Goal: Task Accomplishment & Management: Use online tool/utility

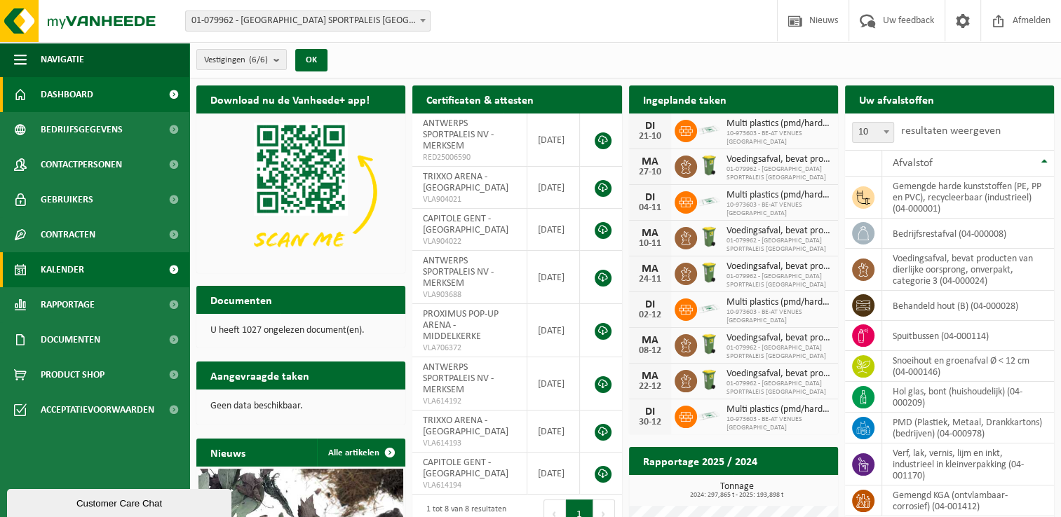
click at [71, 264] on span "Kalender" at bounding box center [62, 269] width 43 height 35
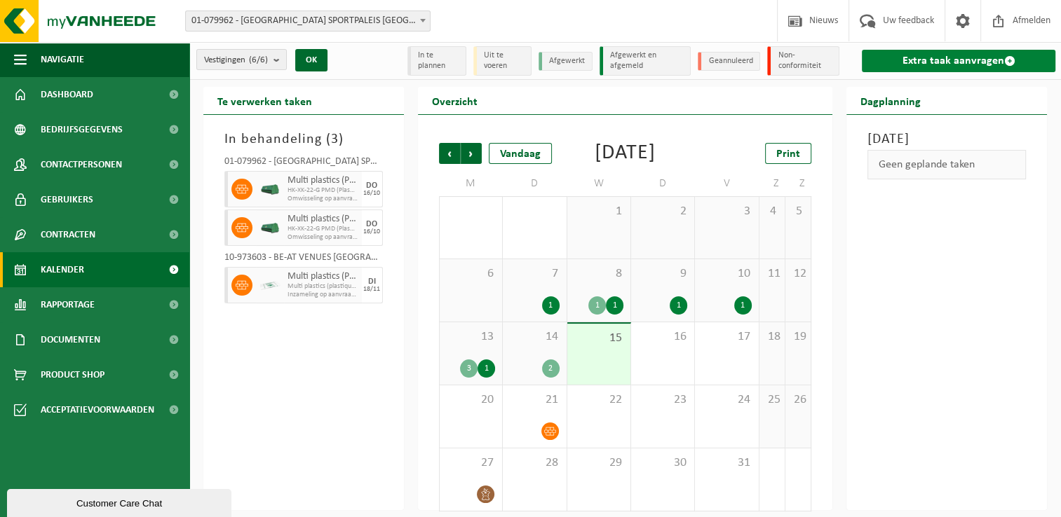
click at [1010, 57] on span at bounding box center [1008, 60] width 11 height 11
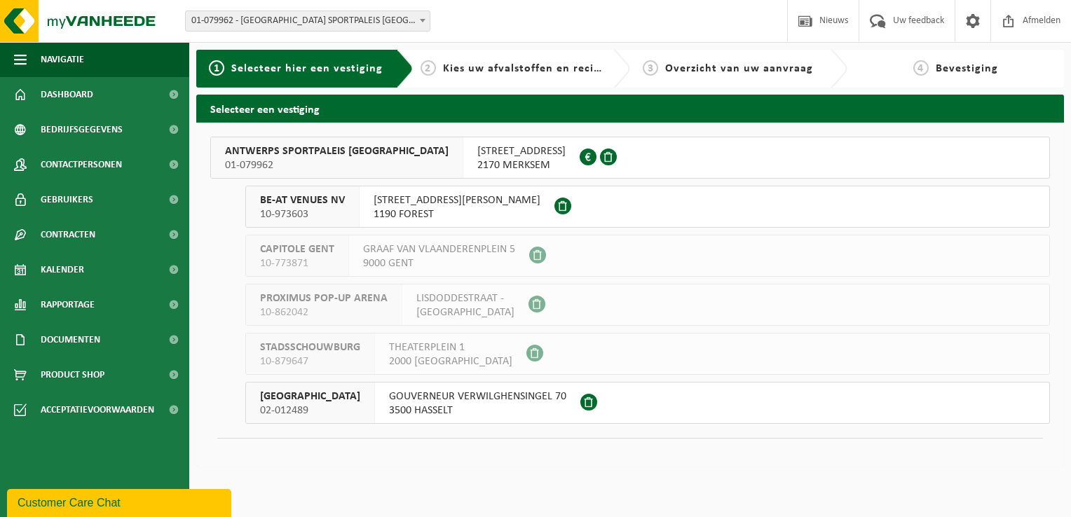
click at [365, 163] on div "ANTWERPS SPORTPALEIS NV 01-079962" at bounding box center [337, 157] width 252 height 41
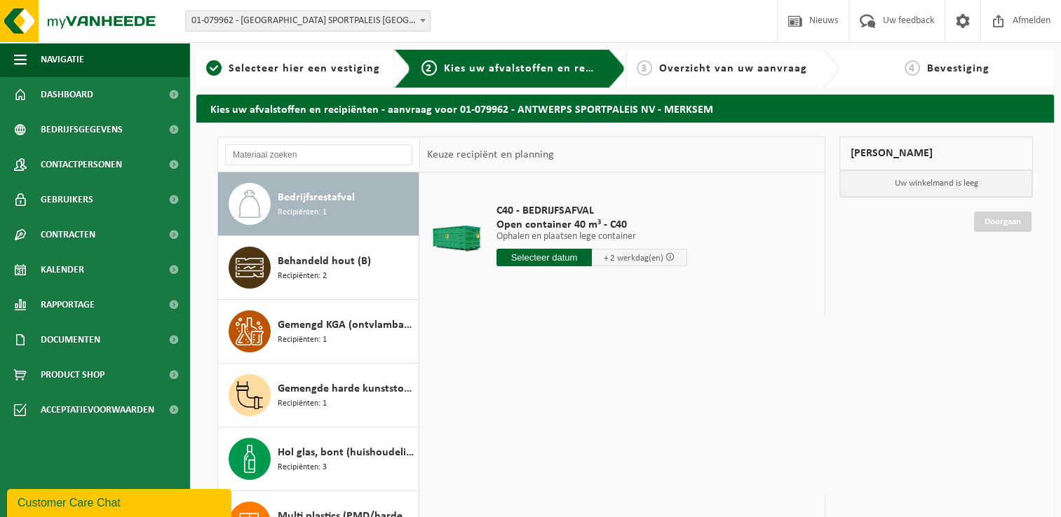
scroll to position [166, 0]
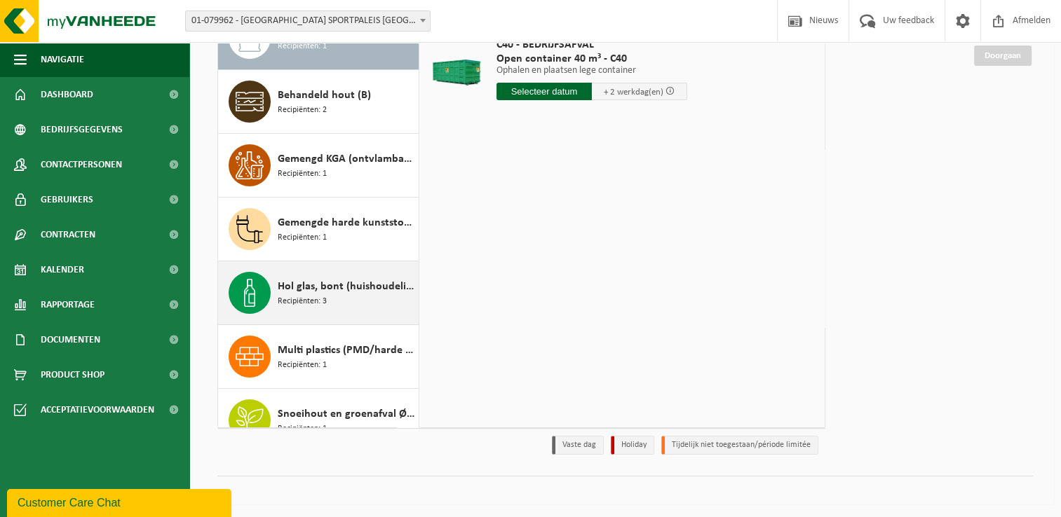
click at [350, 307] on div "Hol glas, bont (huishoudelijk) Recipiënten: 3" at bounding box center [346, 293] width 137 height 42
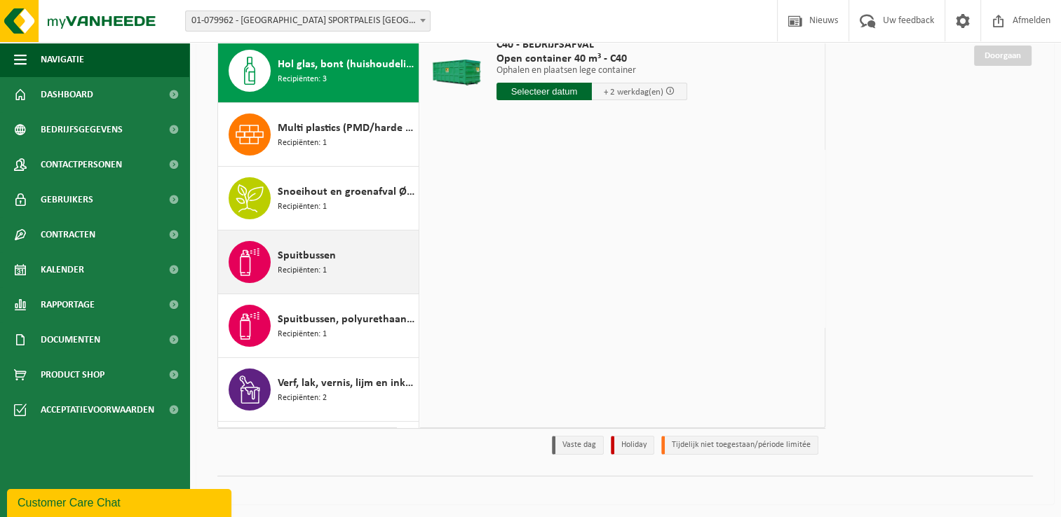
scroll to position [255, 0]
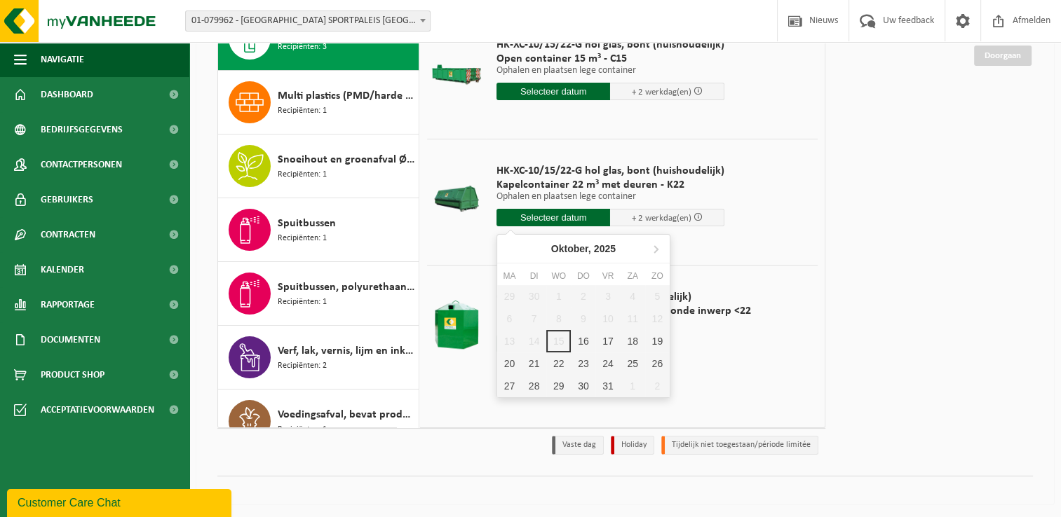
click at [550, 215] on input "text" at bounding box center [553, 218] width 114 height 18
click at [585, 344] on div "16" at bounding box center [583, 341] width 25 height 22
type input "Van 2025-10-16"
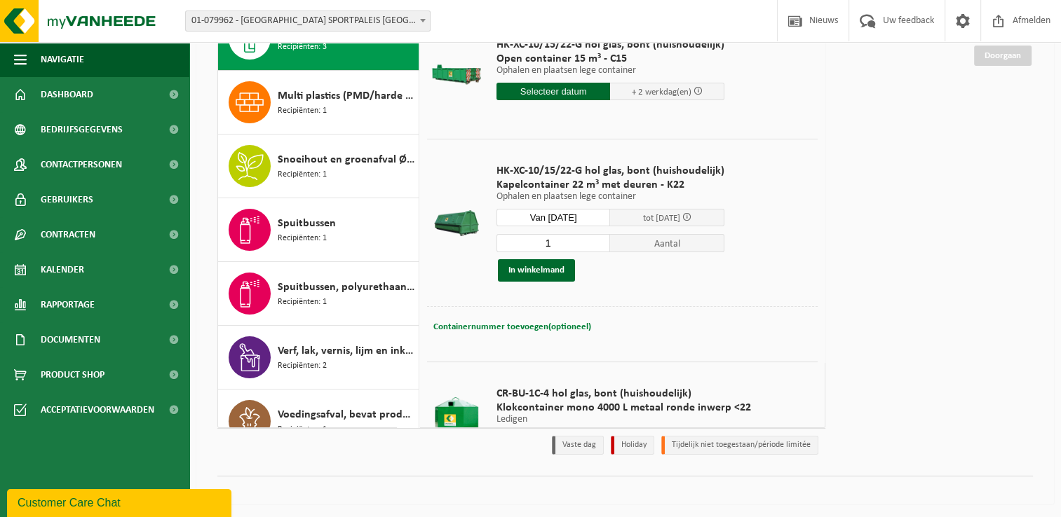
click at [512, 323] on span "Containernummer toevoegen(optioneel)" at bounding box center [512, 327] width 158 height 9
type input "K22-004"
click at [528, 269] on button "In winkelmand" at bounding box center [536, 270] width 77 height 22
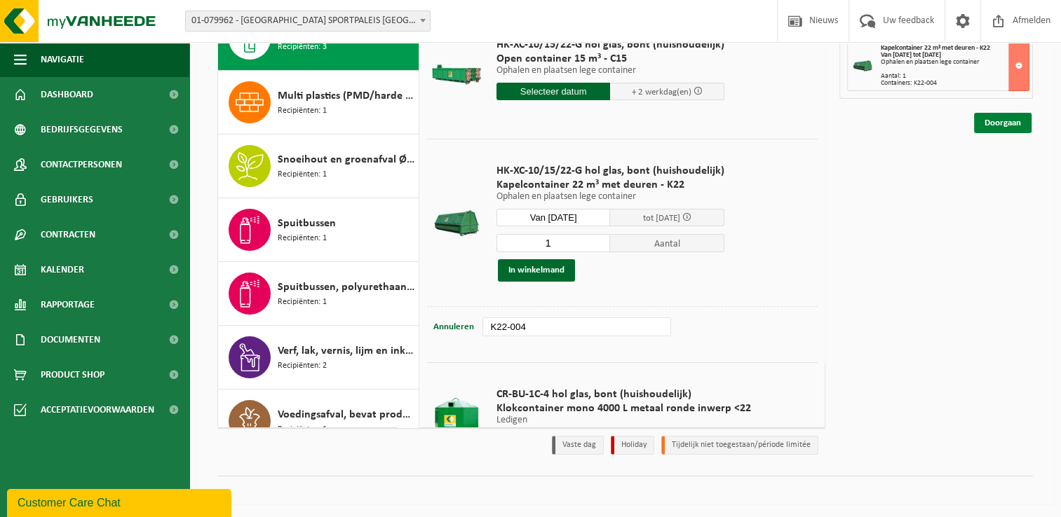
click at [998, 117] on link "Doorgaan" at bounding box center [1002, 123] width 57 height 20
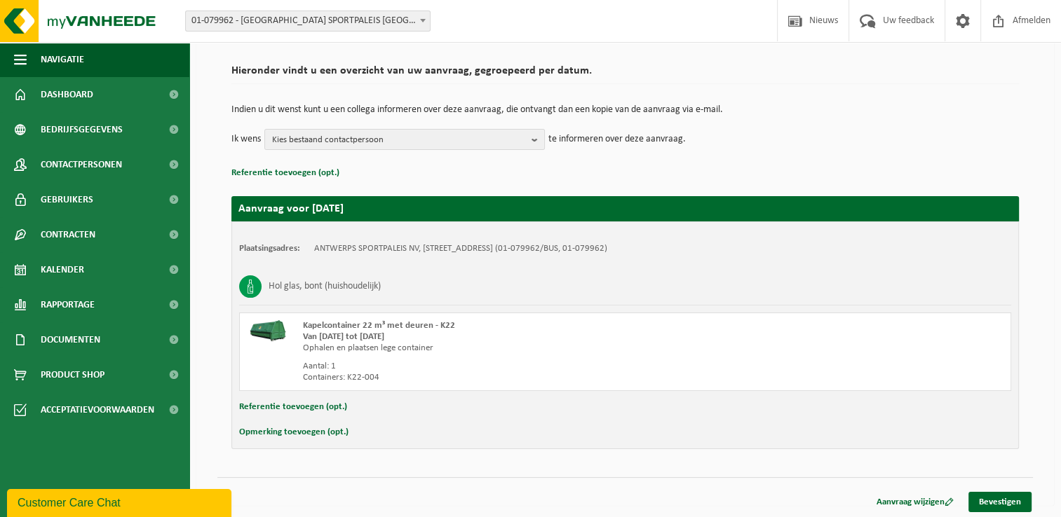
scroll to position [94, 0]
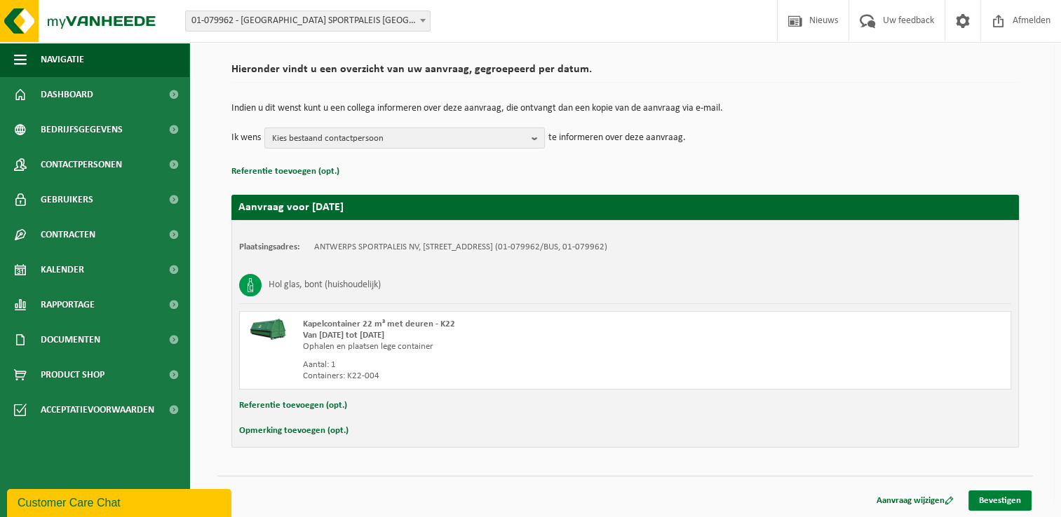
click at [1002, 497] on link "Bevestigen" at bounding box center [999, 501] width 63 height 20
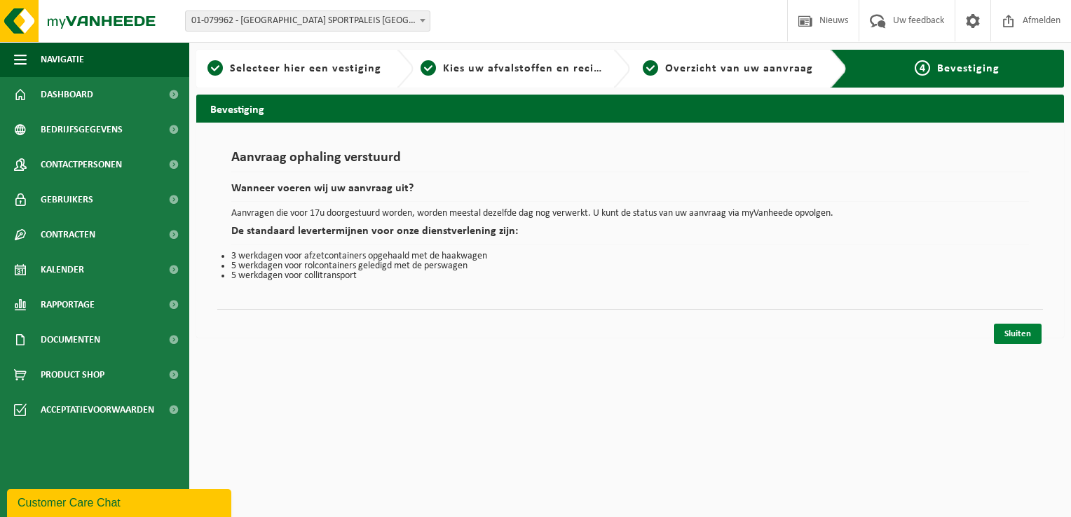
click at [1013, 330] on link "Sluiten" at bounding box center [1018, 334] width 48 height 20
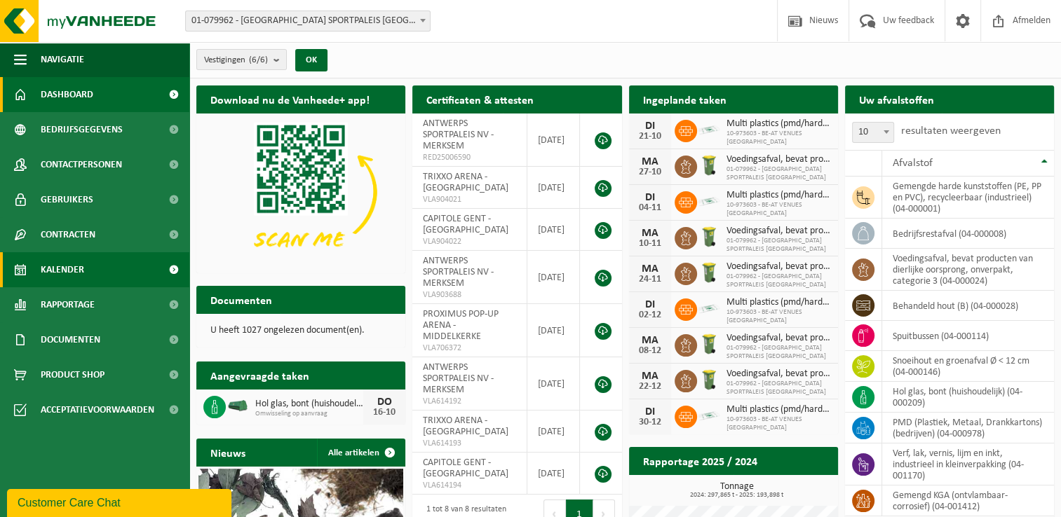
click at [70, 273] on span "Kalender" at bounding box center [62, 269] width 43 height 35
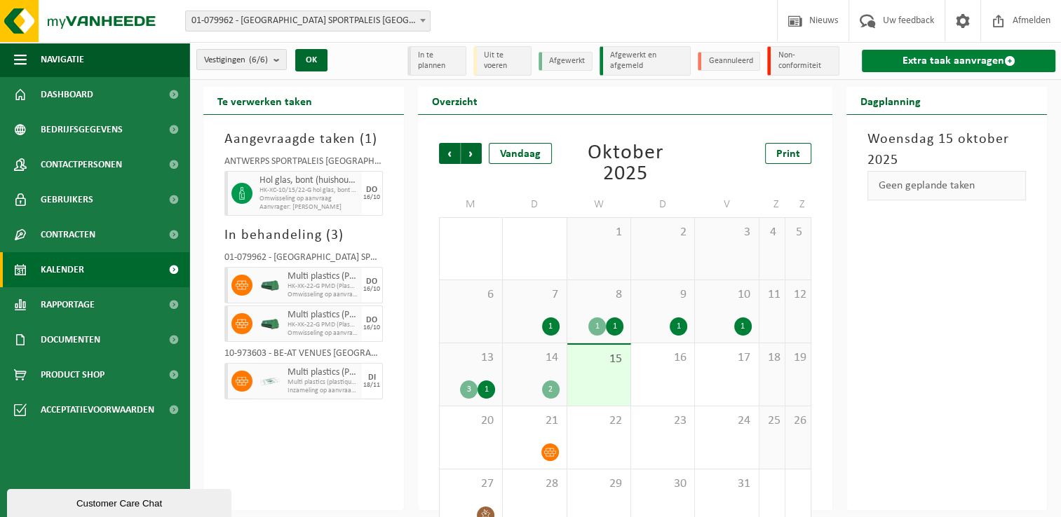
click at [972, 57] on link "Extra taak aanvragen" at bounding box center [959, 61] width 194 height 22
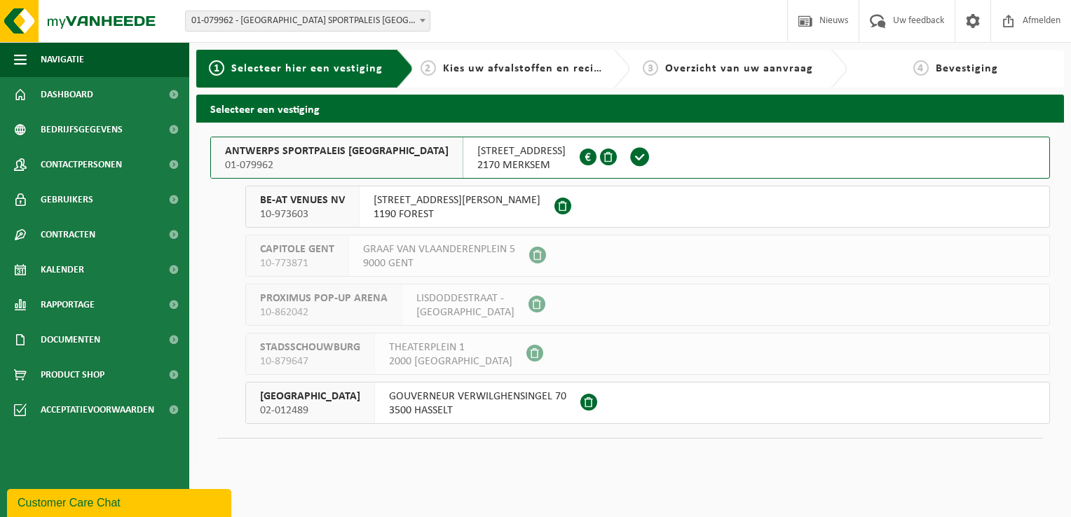
click at [369, 162] on div "ANTWERPS SPORTPALEIS NV 01-079962" at bounding box center [337, 157] width 252 height 41
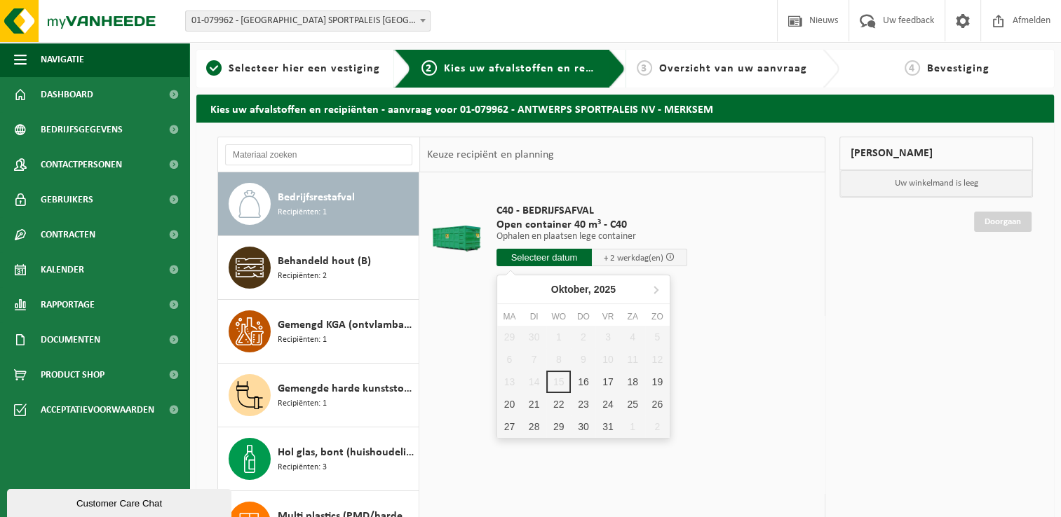
click at [529, 254] on input "text" at bounding box center [543, 258] width 95 height 18
click at [584, 378] on div "16" at bounding box center [583, 382] width 25 height 22
type input "Van 2025-10-16"
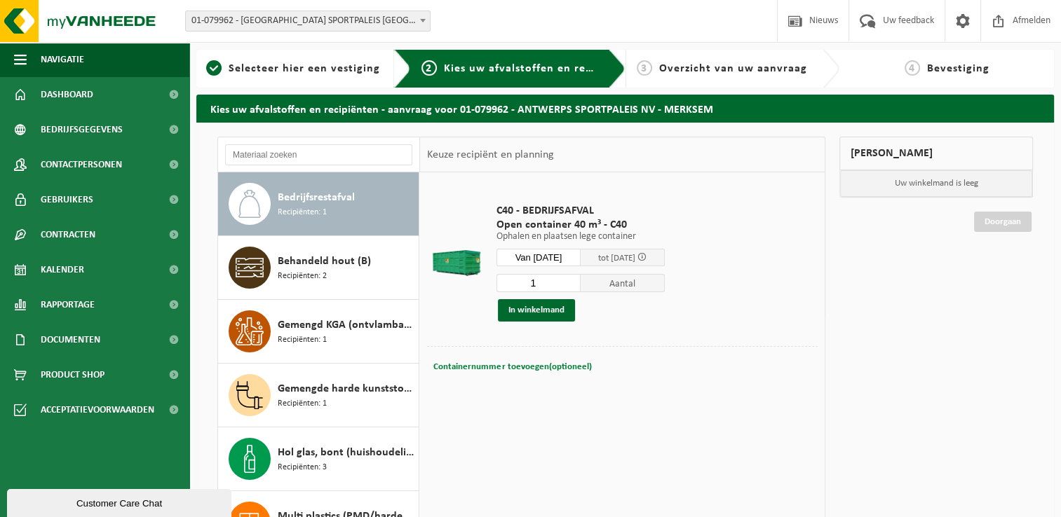
click at [515, 368] on span "Containernummer toevoegen(optioneel)" at bounding box center [512, 366] width 158 height 9
type input "C"
click at [499, 363] on input "C" at bounding box center [576, 367] width 188 height 19
type input "C40-1072"
click at [544, 313] on button "In winkelmand" at bounding box center [536, 310] width 77 height 22
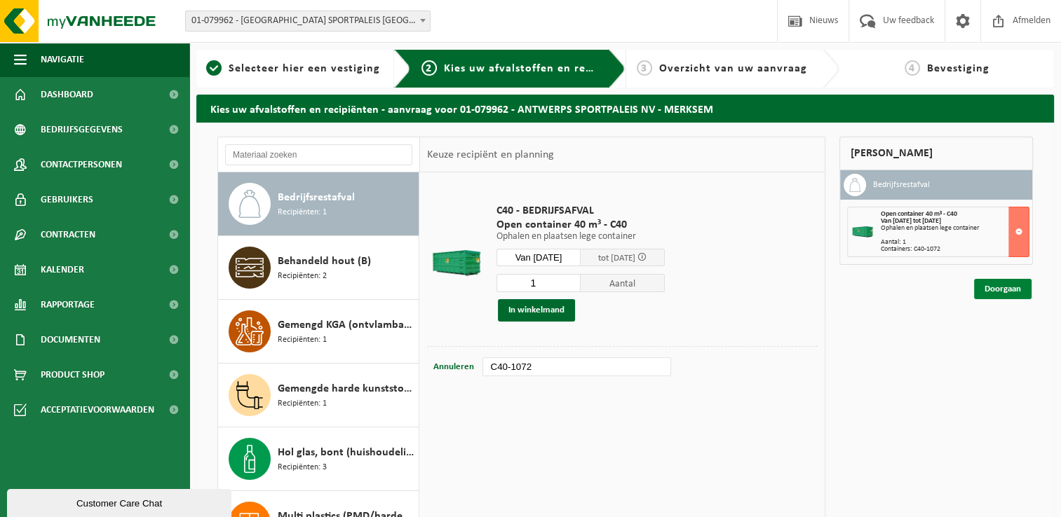
click at [1015, 286] on link "Doorgaan" at bounding box center [1002, 289] width 57 height 20
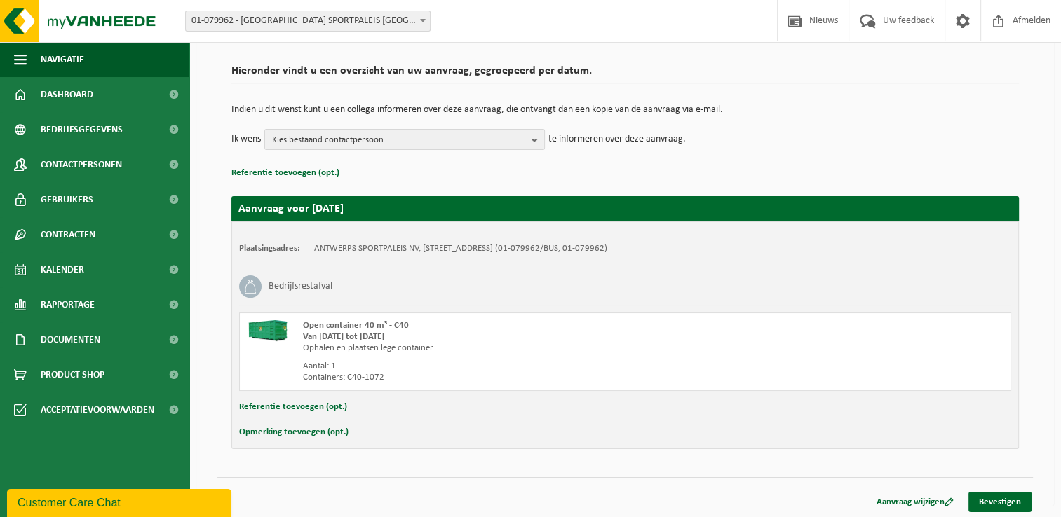
scroll to position [94, 0]
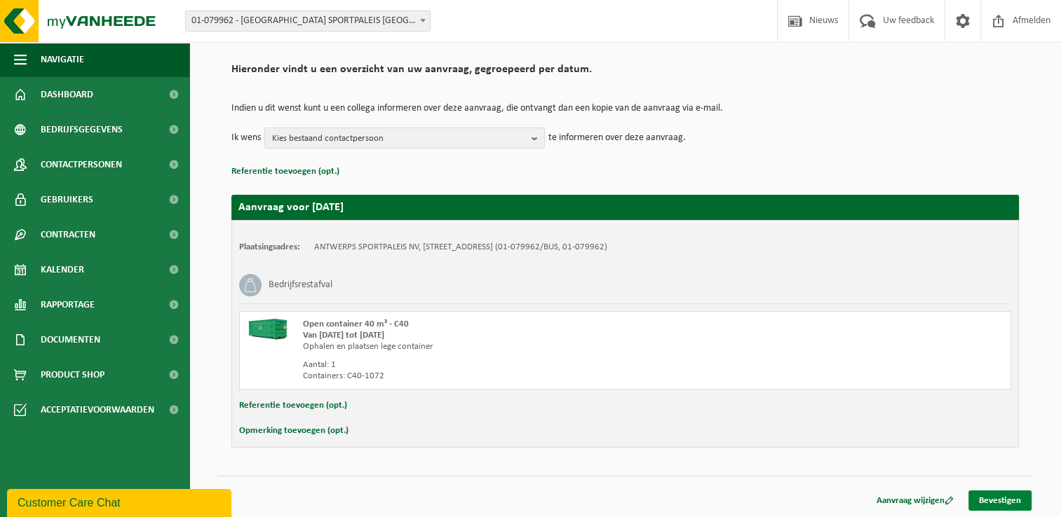
click at [1002, 501] on link "Bevestigen" at bounding box center [999, 501] width 63 height 20
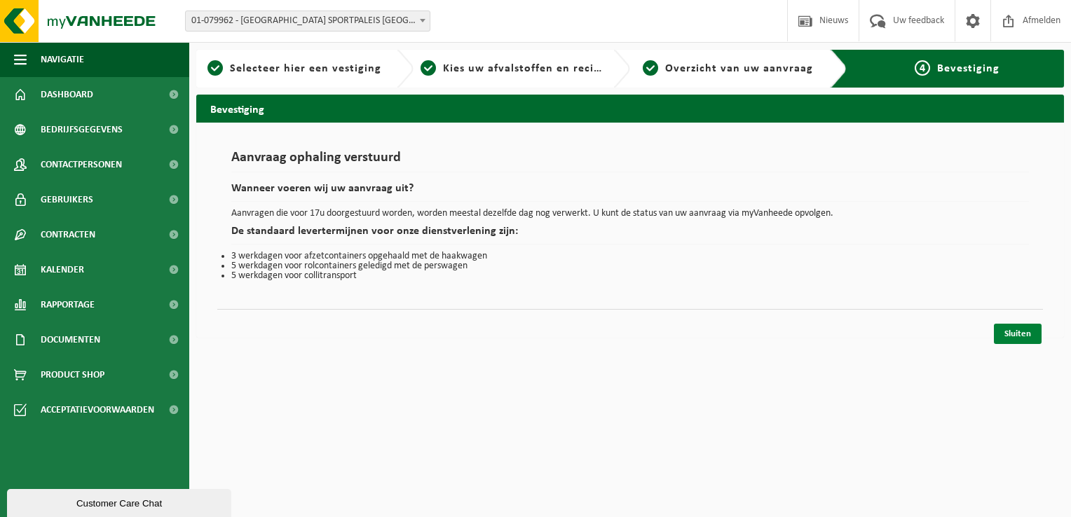
click at [1022, 334] on link "Sluiten" at bounding box center [1018, 334] width 48 height 20
